Goal: Find specific page/section: Find specific page/section

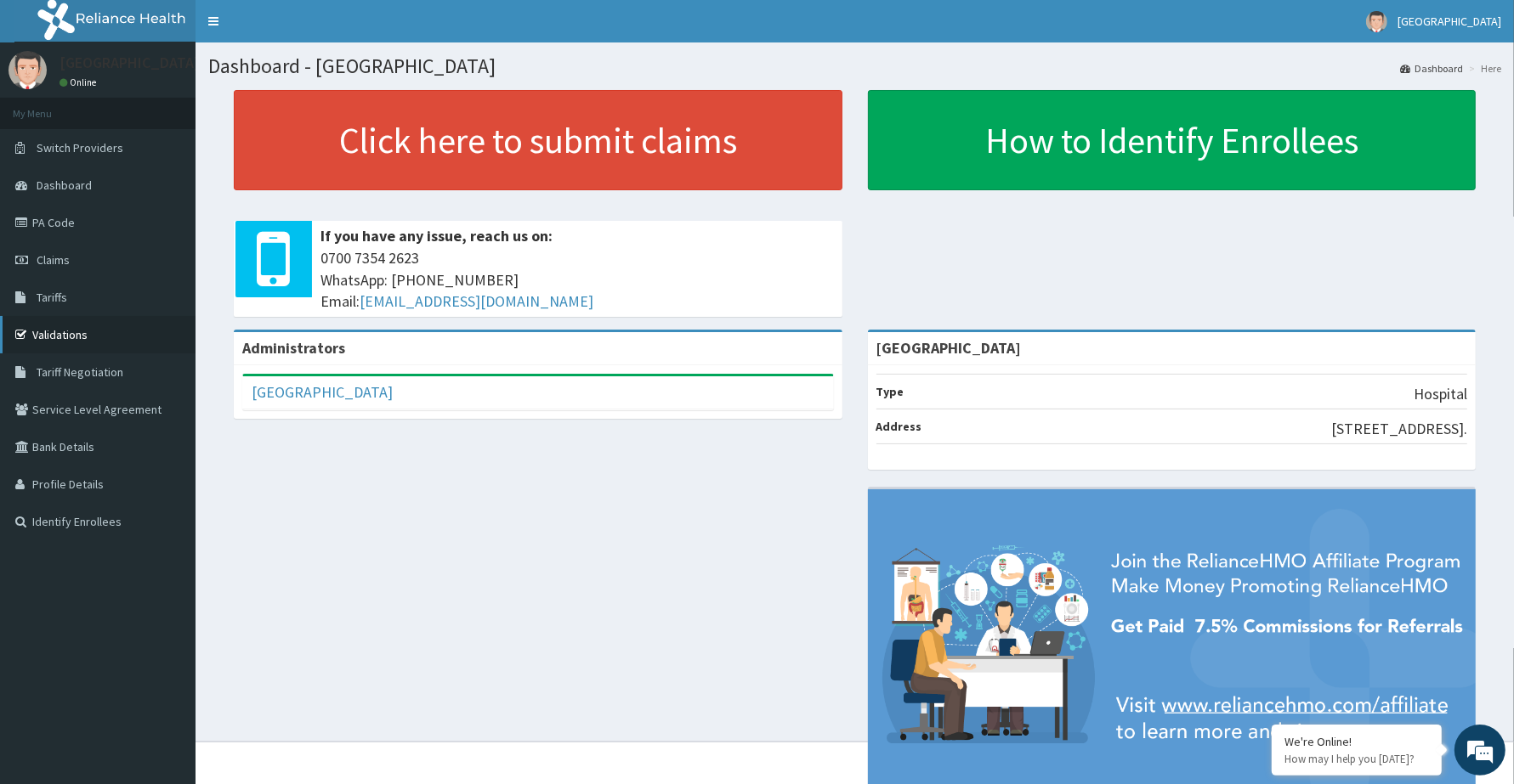
click at [92, 330] on link "Validations" at bounding box center [97, 335] width 196 height 38
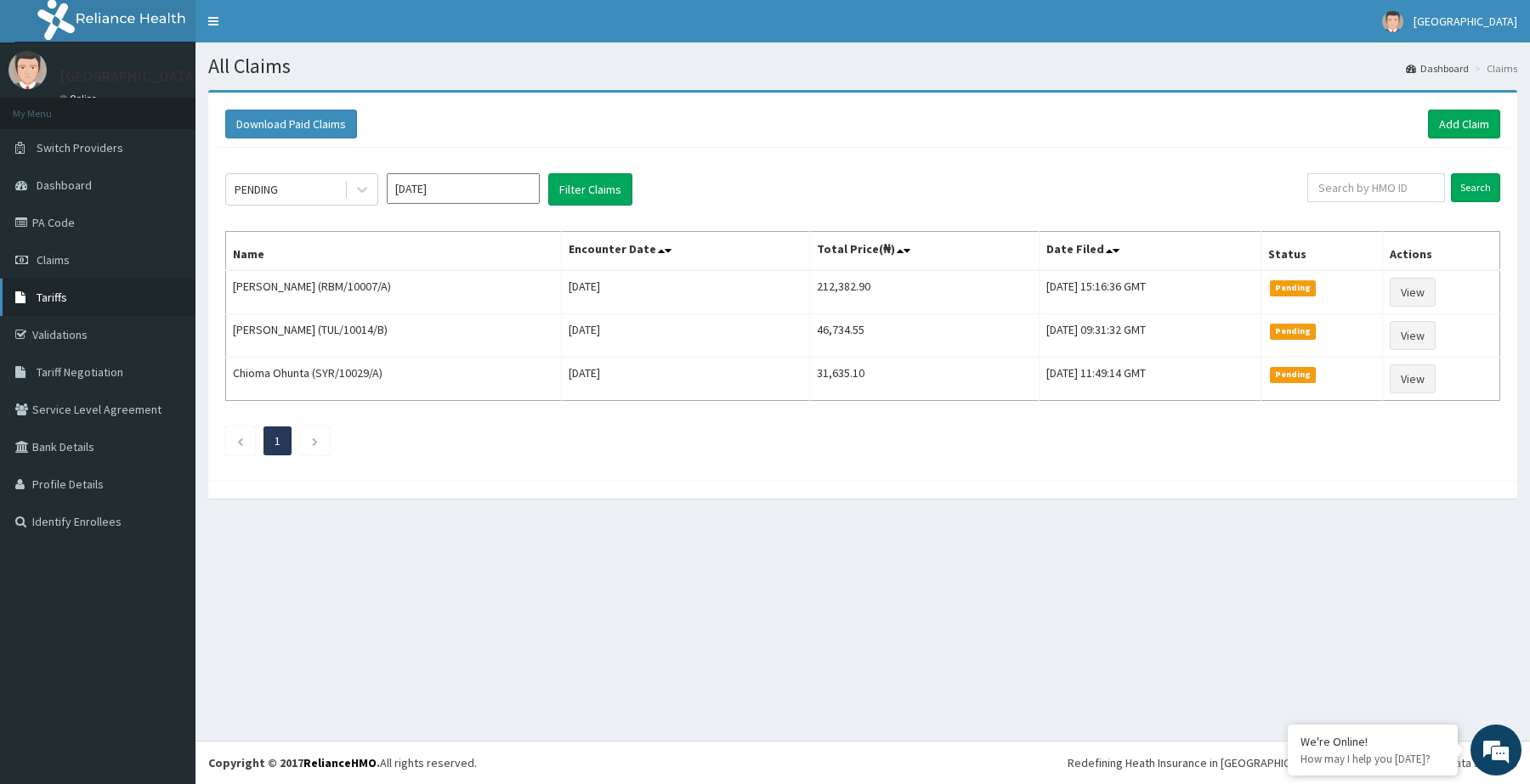
click at [78, 294] on link "Tariffs" at bounding box center [97, 298] width 196 height 38
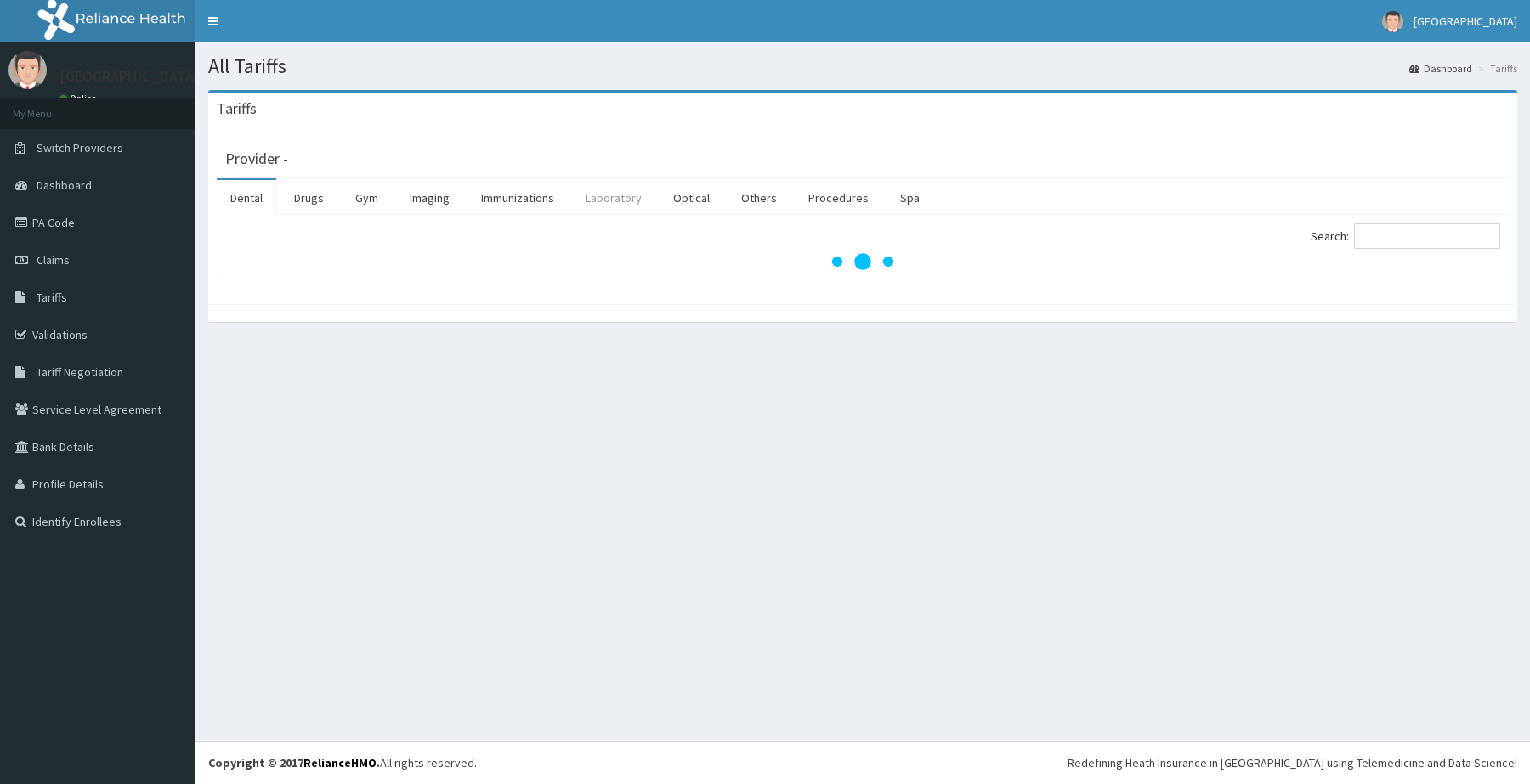
click at [631, 197] on link "Laboratory" at bounding box center [614, 198] width 83 height 36
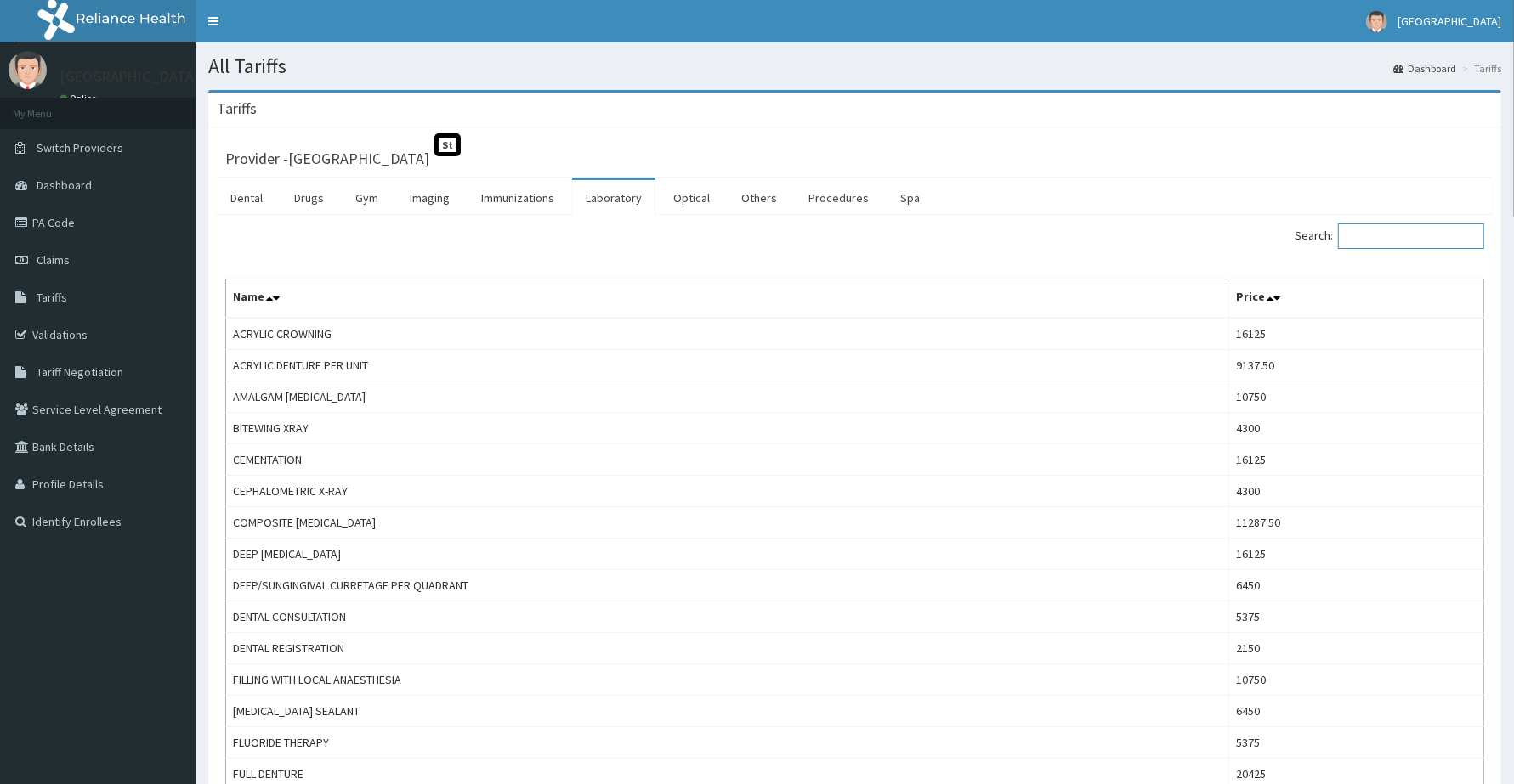
click at [1399, 235] on input "Search:" at bounding box center [1411, 235] width 147 height 26
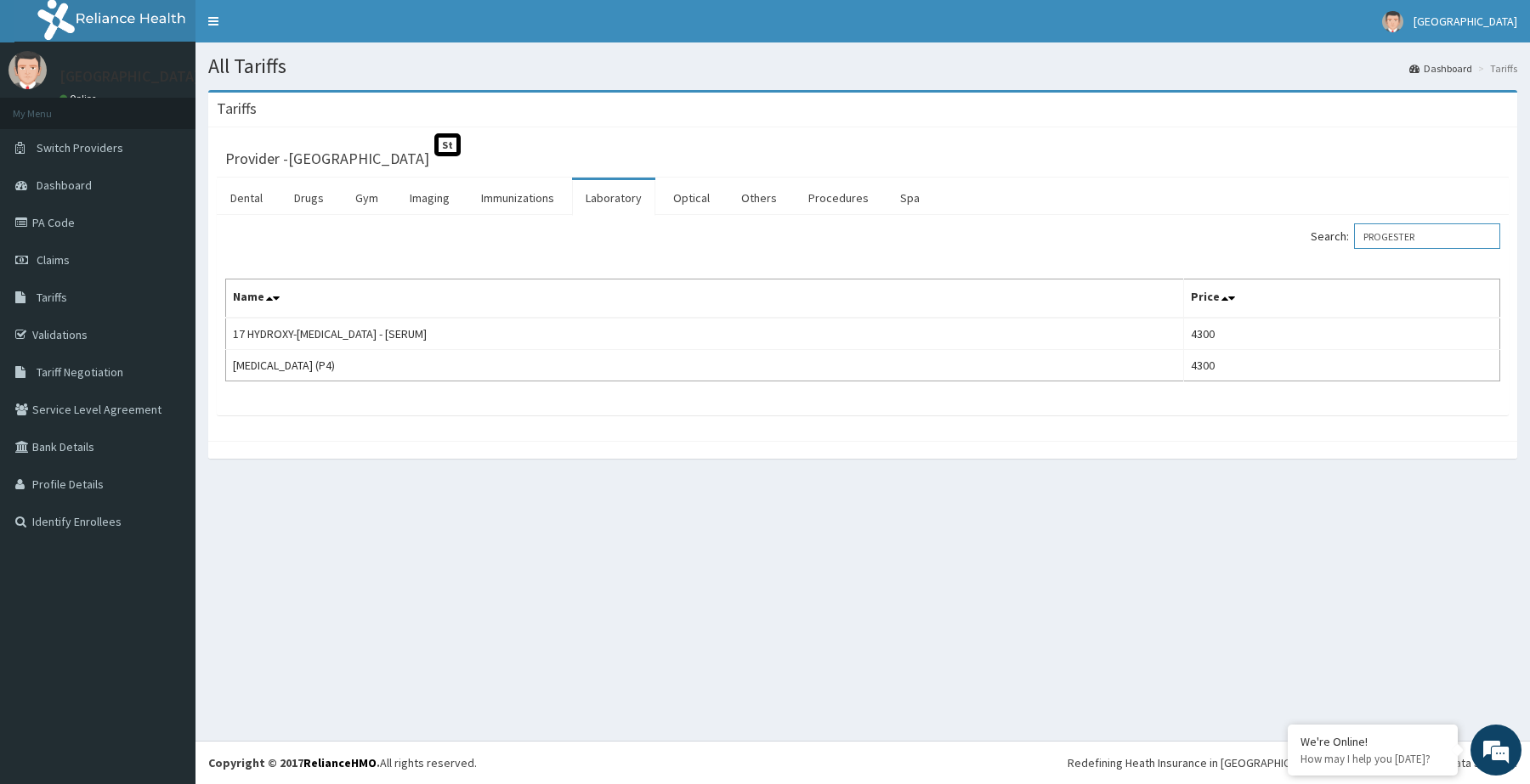
drag, startPoint x: 1437, startPoint y: 235, endPoint x: 1255, endPoint y: 236, distance: 182.0
click at [1255, 236] on div "Search: PROGESTER" at bounding box center [1188, 237] width 624 height 29
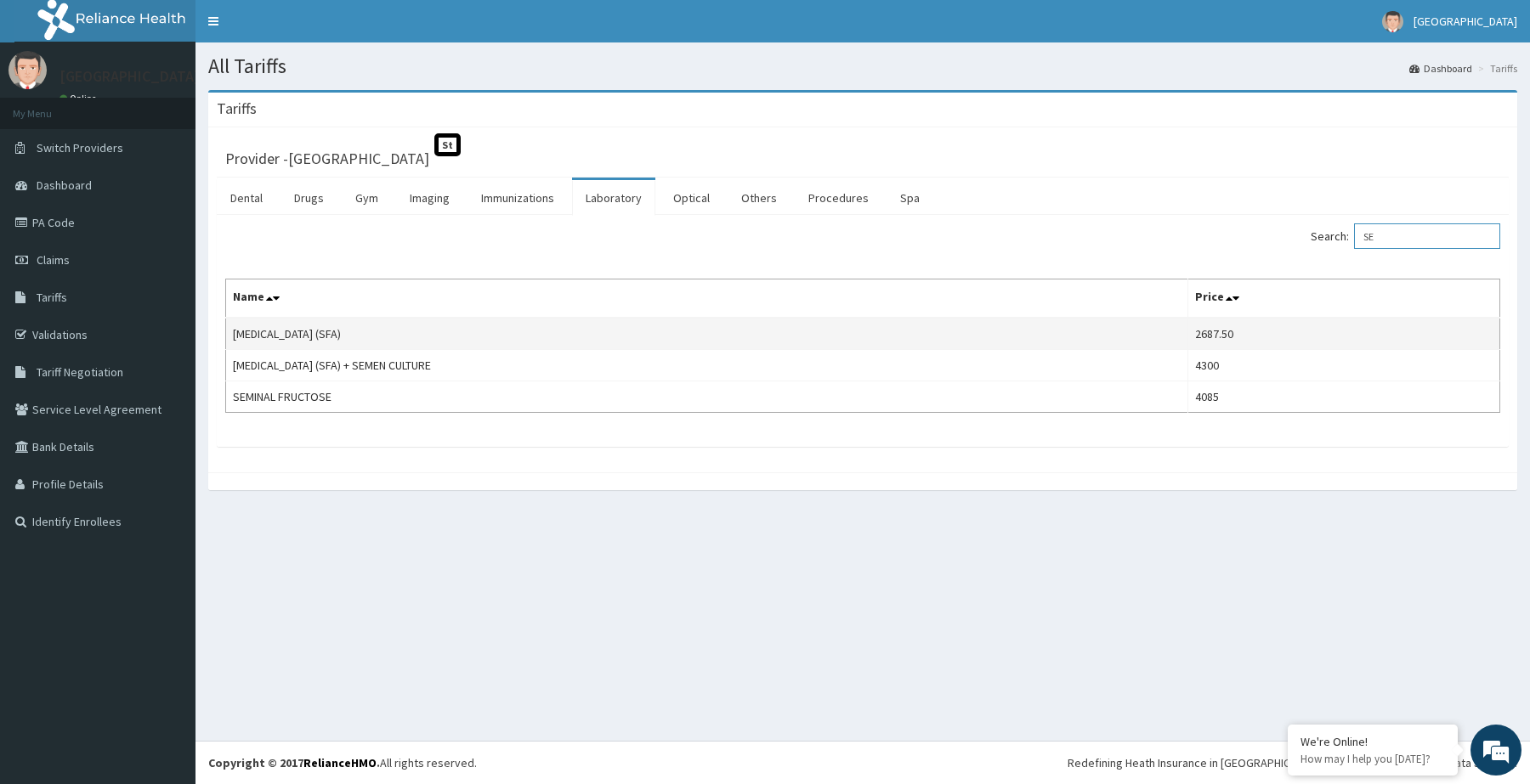
type input "S"
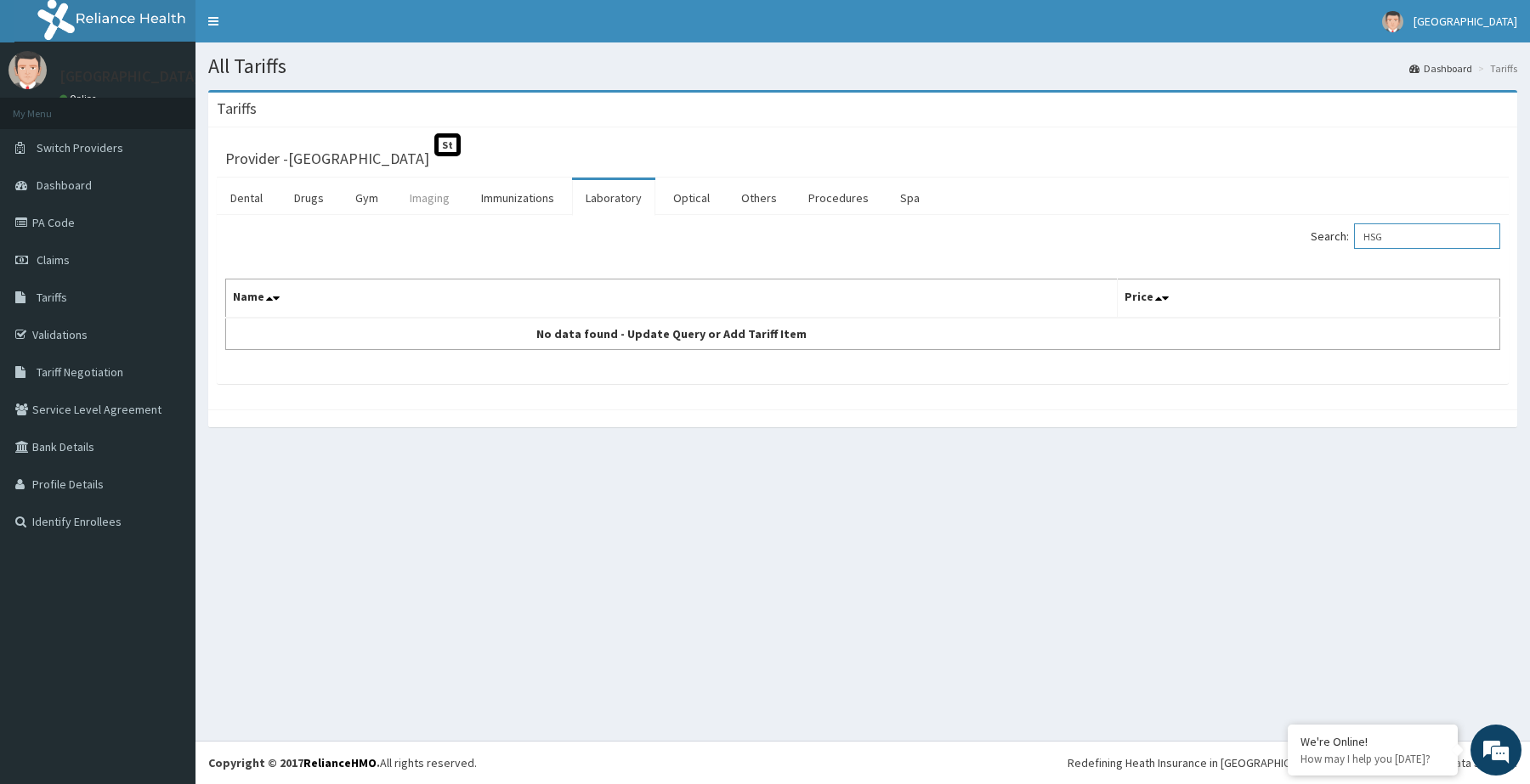
type input "HSG"
click at [406, 192] on link "Imaging" at bounding box center [430, 198] width 67 height 36
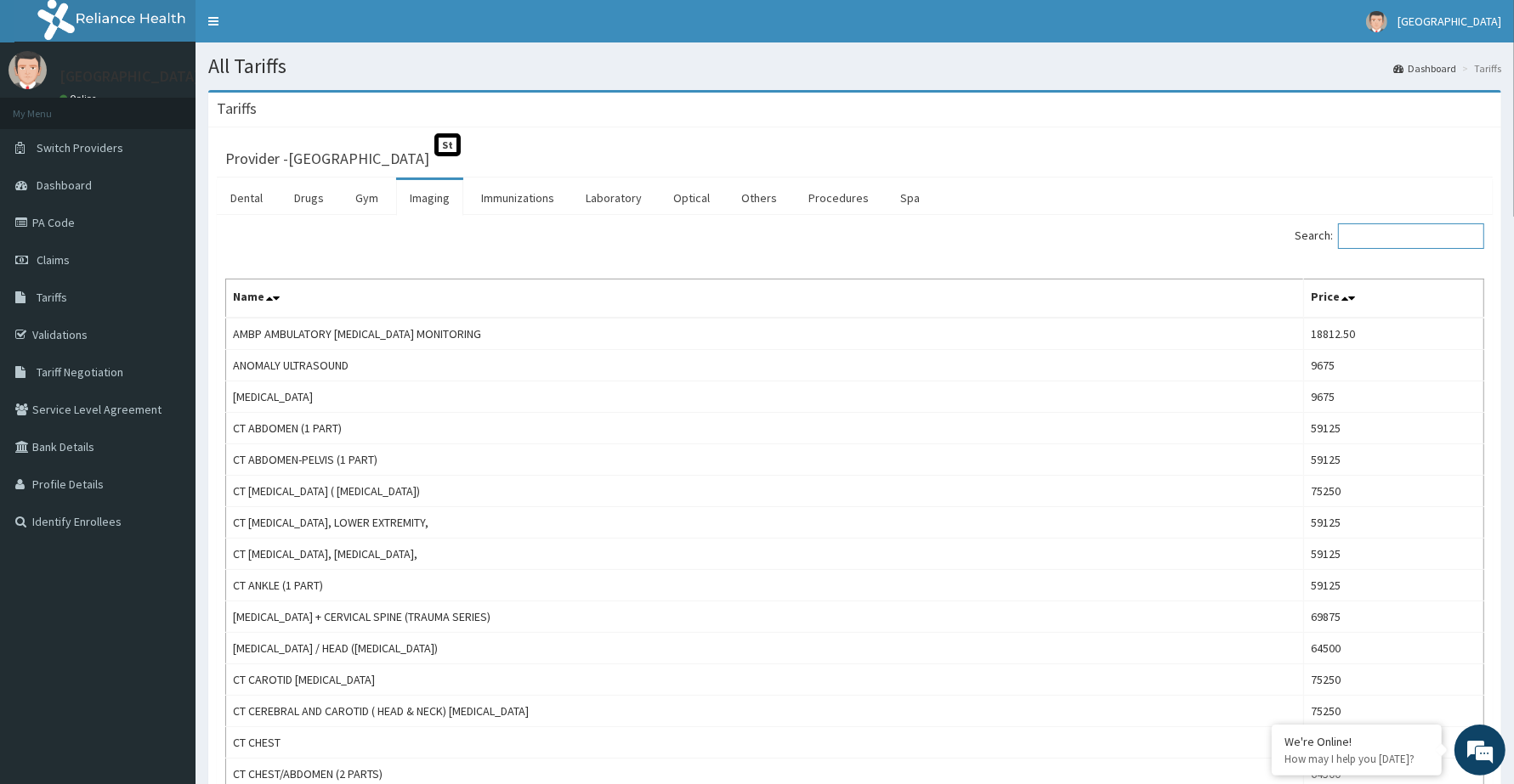
drag, startPoint x: 1427, startPoint y: 227, endPoint x: 1454, endPoint y: 221, distance: 27.7
click at [1425, 226] on input "Search:" at bounding box center [1411, 235] width 147 height 26
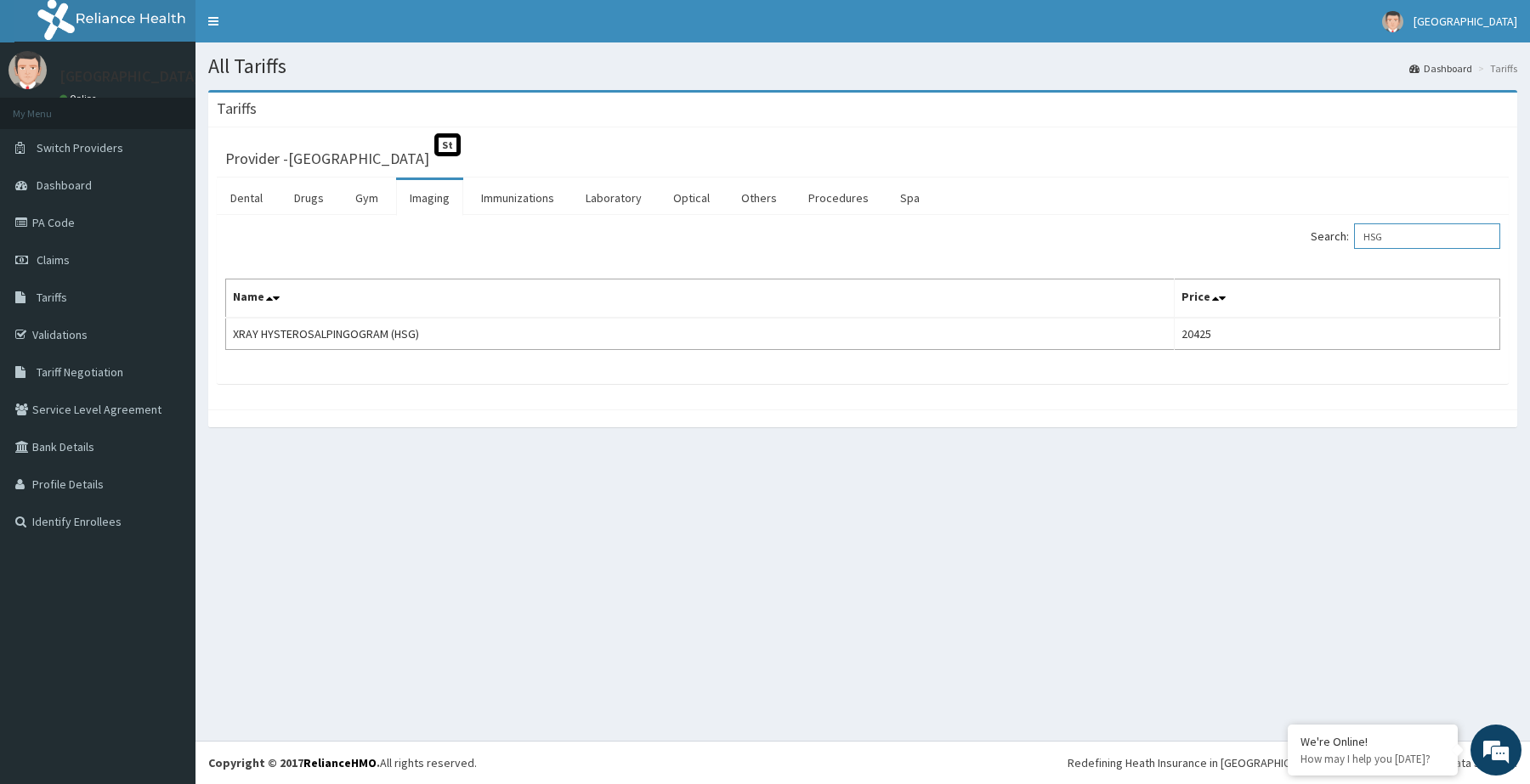
type input "HSG"
